Goal: Information Seeking & Learning: Learn about a topic

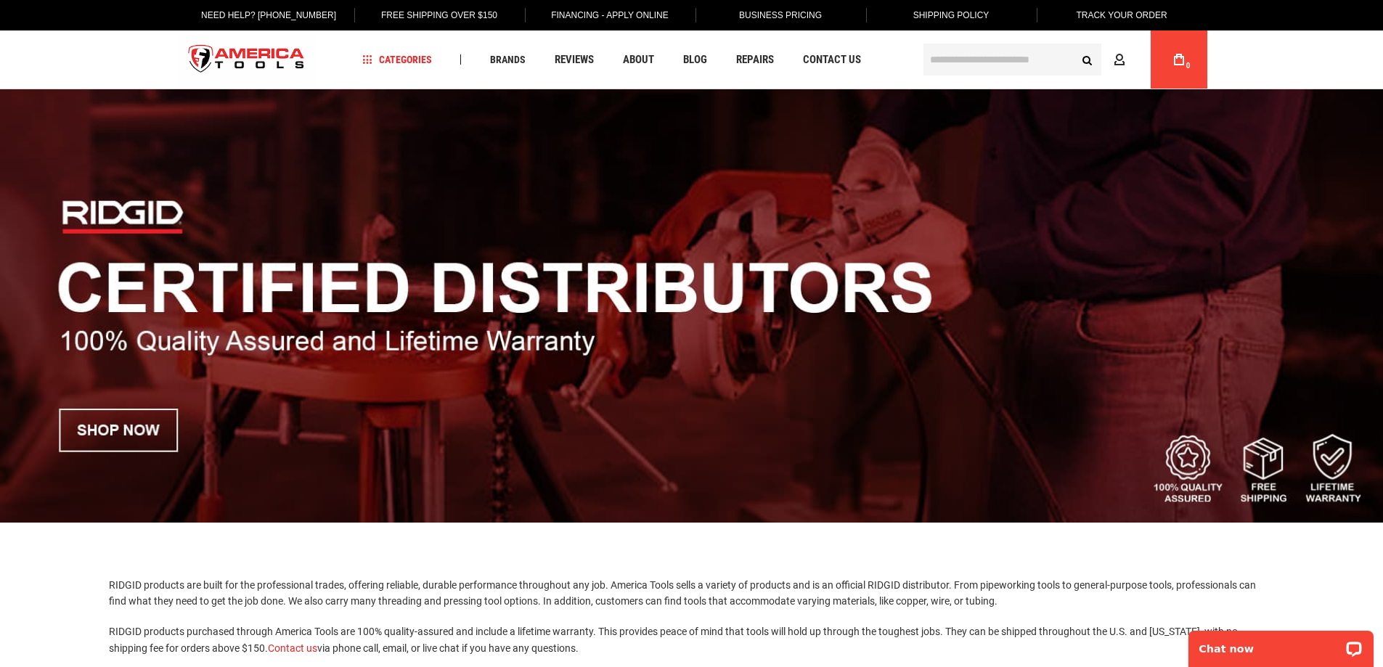
click at [981, 62] on input "text" at bounding box center [1012, 60] width 178 height 32
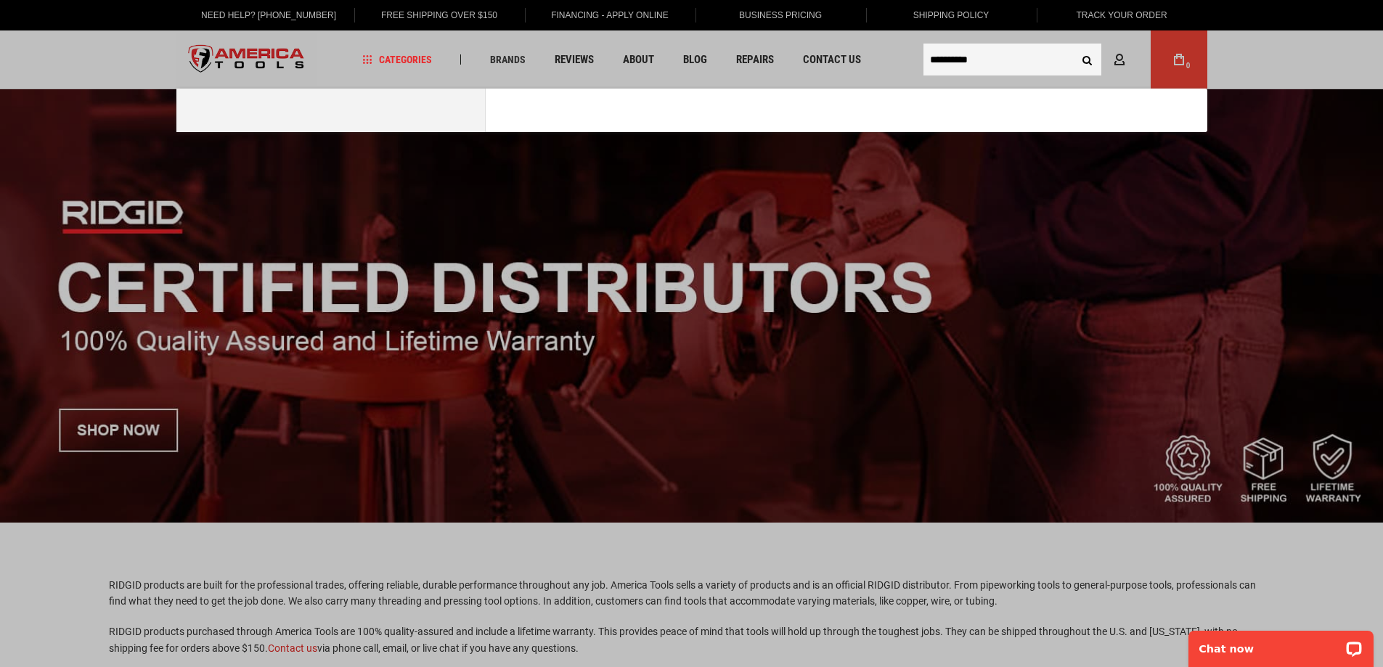
type input "**********"
click at [1073, 46] on button "Search" at bounding box center [1087, 60] width 28 height 28
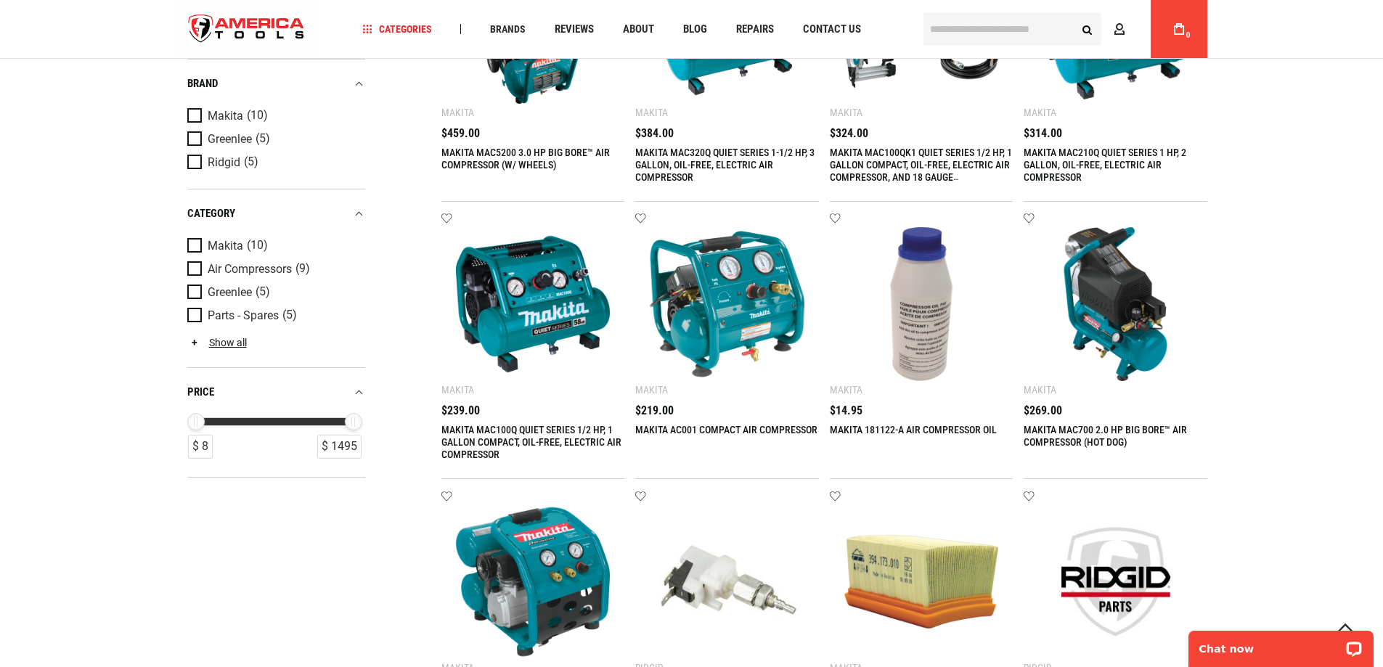
scroll to position [435, 0]
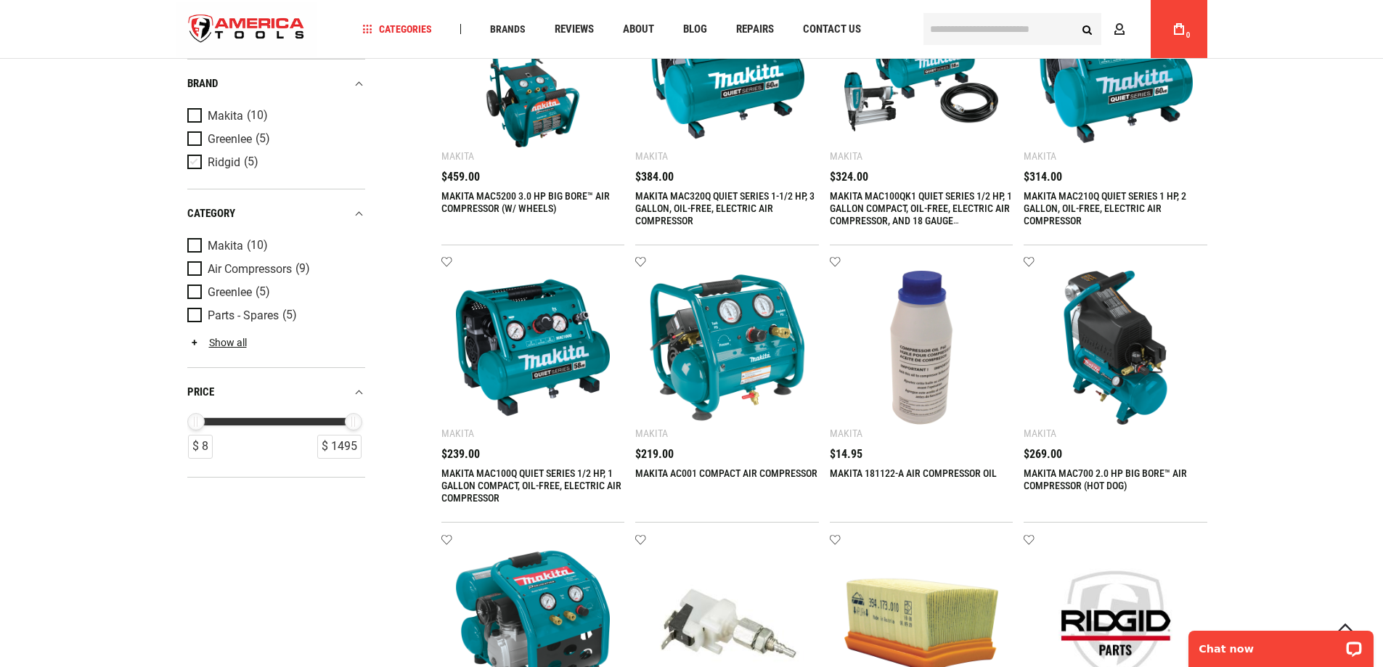
click at [194, 162] on span "Product Filters" at bounding box center [197, 162] width 20 height 16
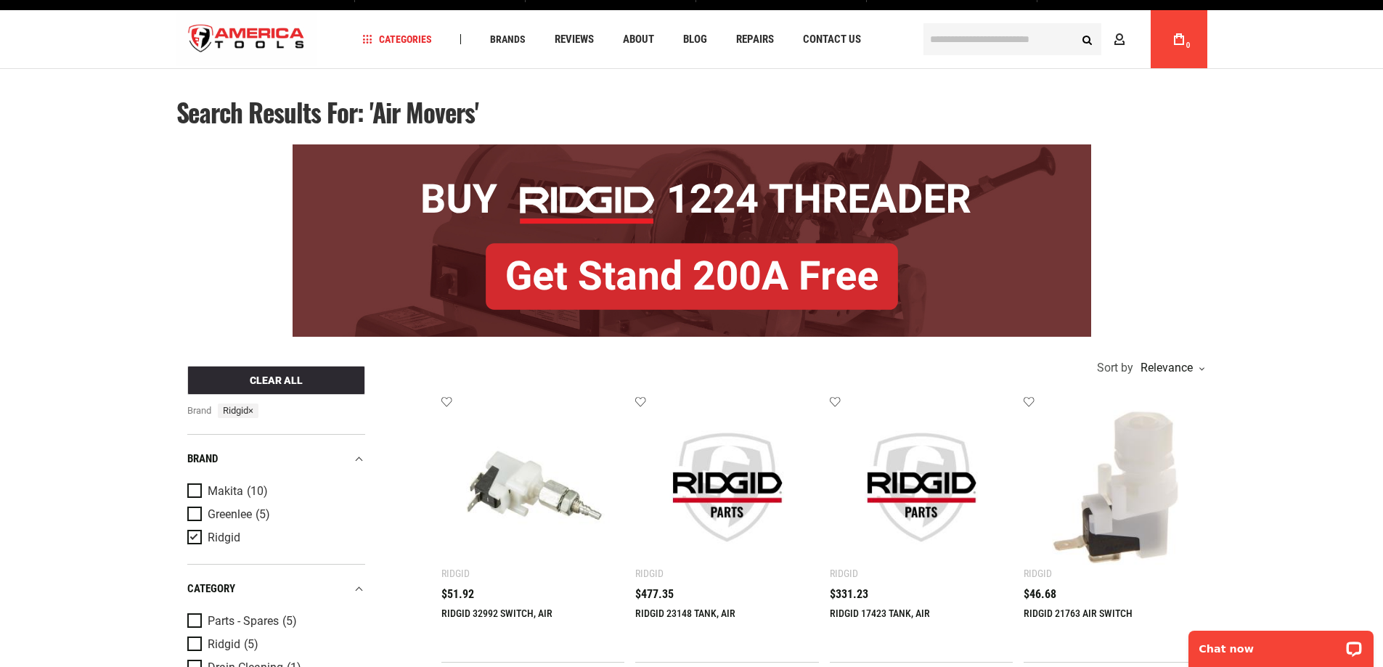
scroll to position [0, 0]
